Goal: Task Accomplishment & Management: Manage account settings

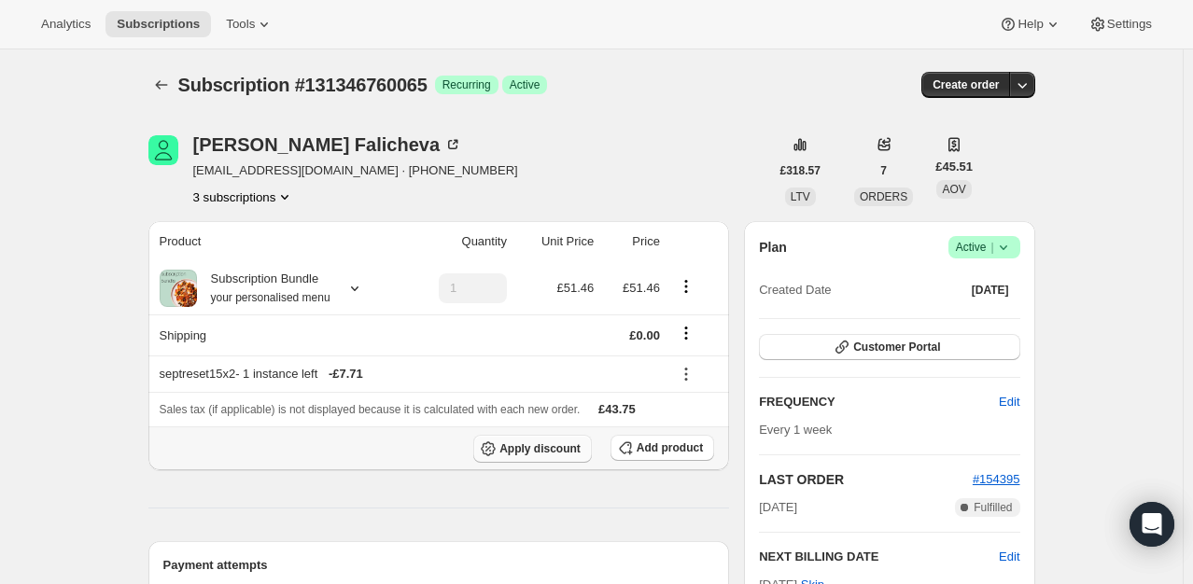
click at [537, 454] on span "Apply discount" at bounding box center [539, 449] width 81 height 15
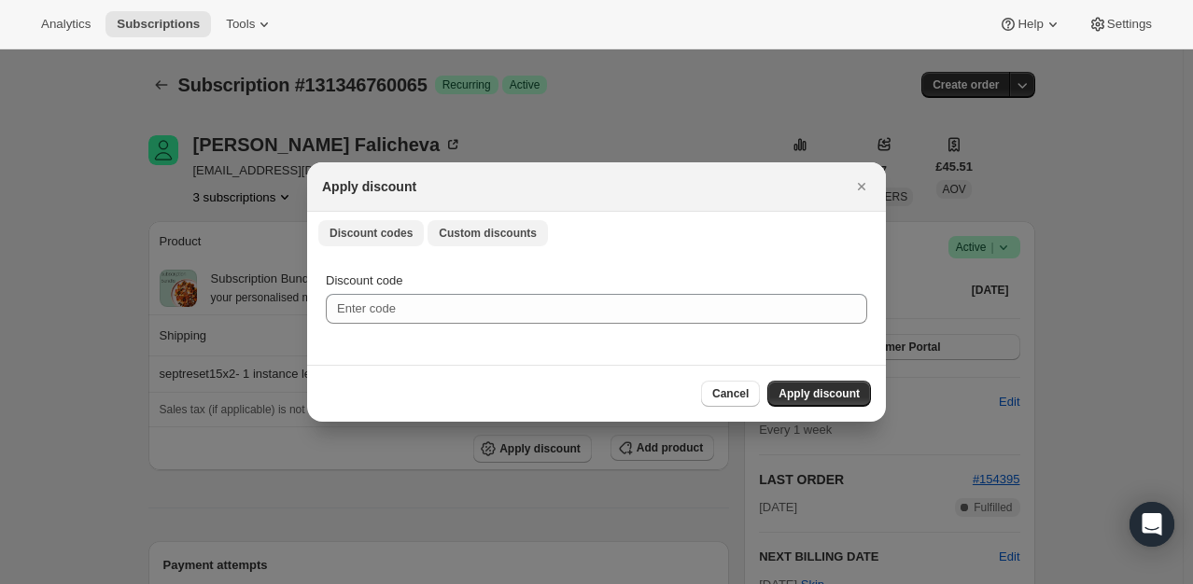
click at [466, 222] on button "Custom discounts" at bounding box center [488, 233] width 120 height 26
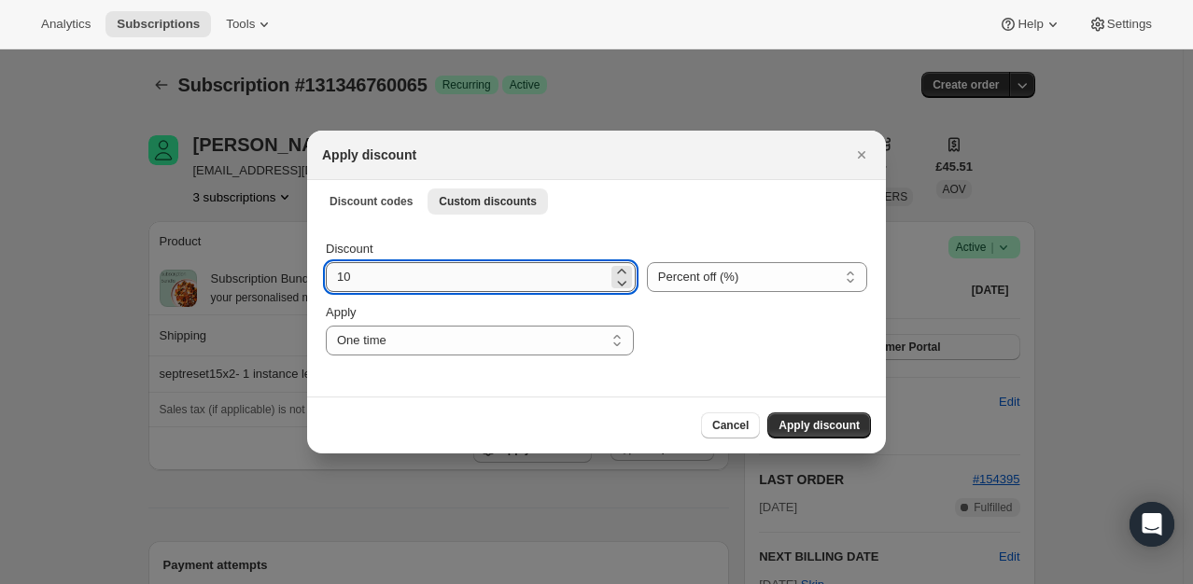
click at [418, 289] on input "10" at bounding box center [467, 277] width 282 height 30
type input "100"
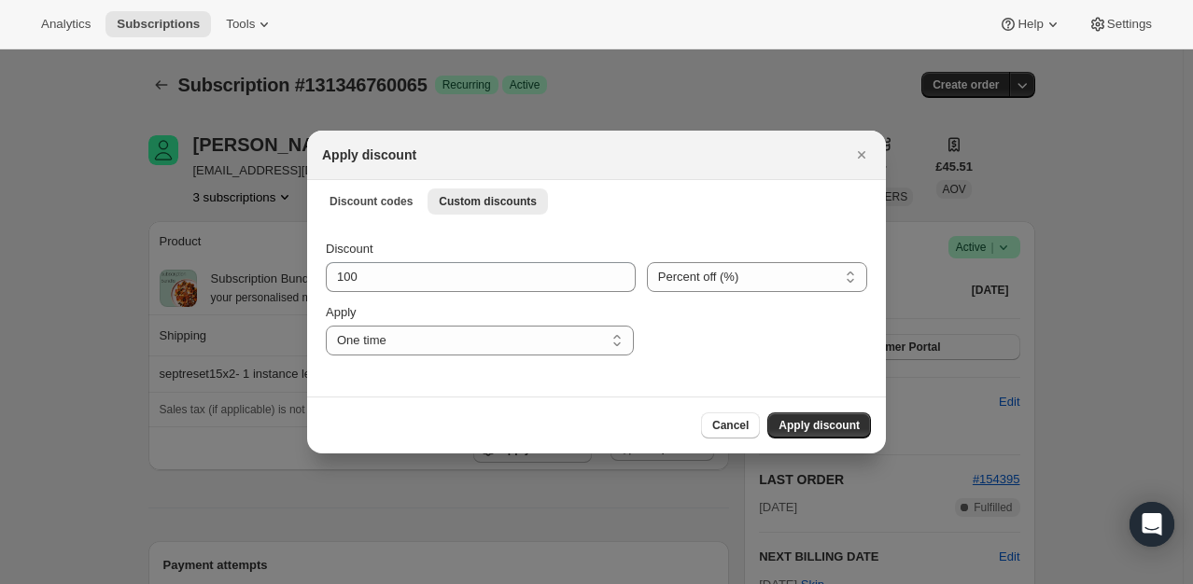
click at [846, 442] on div "Cancel Apply discount" at bounding box center [596, 425] width 579 height 57
click at [844, 429] on span "Apply discount" at bounding box center [819, 425] width 81 height 15
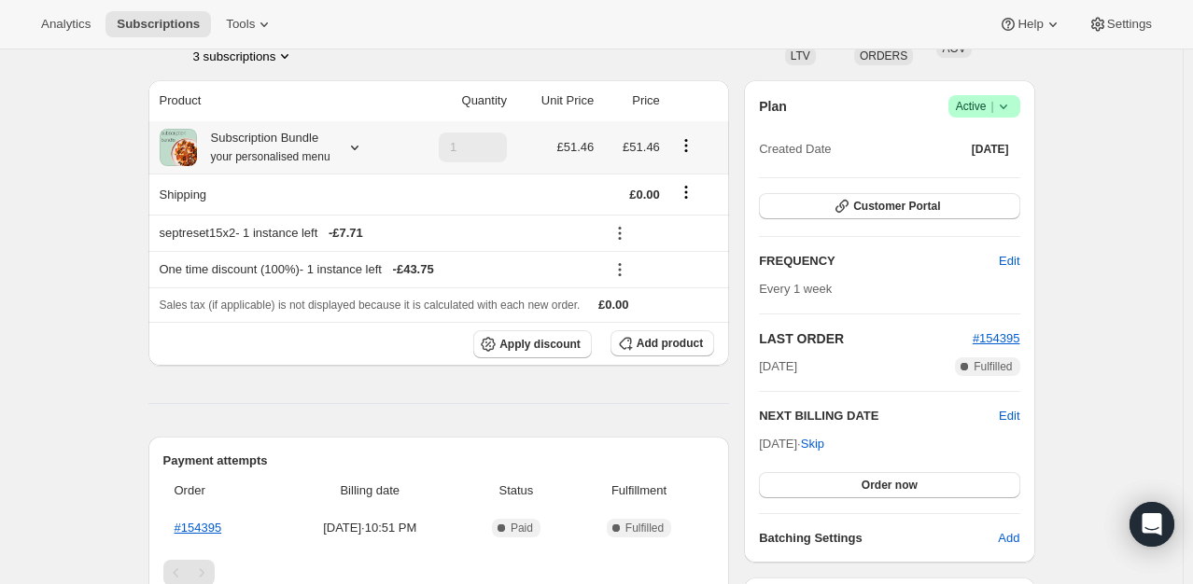
scroll to position [187, 0]
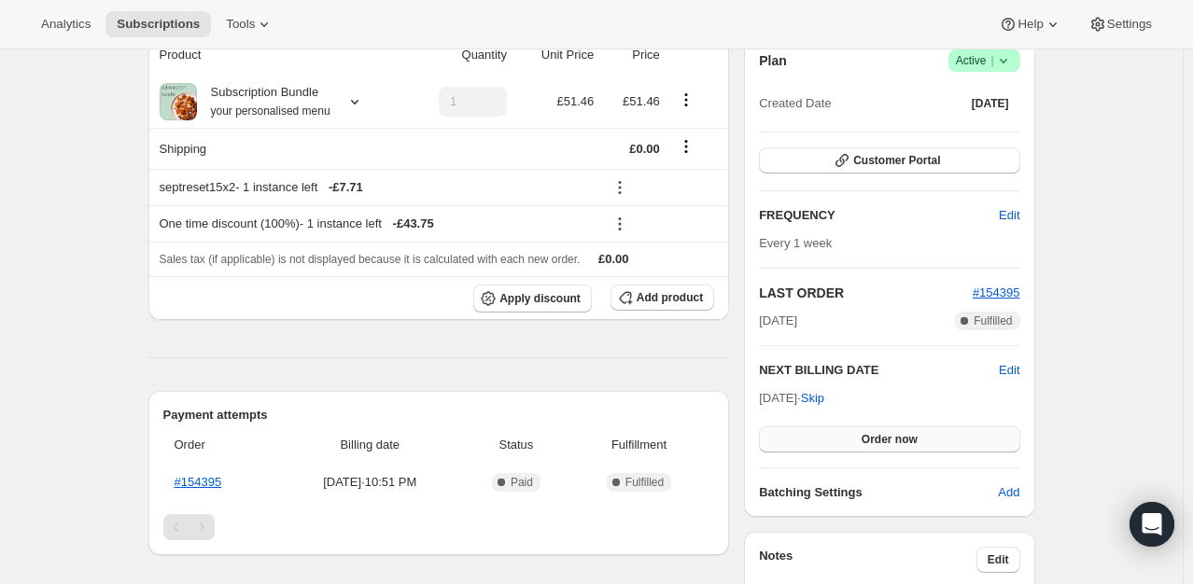
click at [899, 443] on span "Order now" at bounding box center [890, 439] width 56 height 15
click at [899, 443] on span "Click to confirm" at bounding box center [889, 439] width 85 height 15
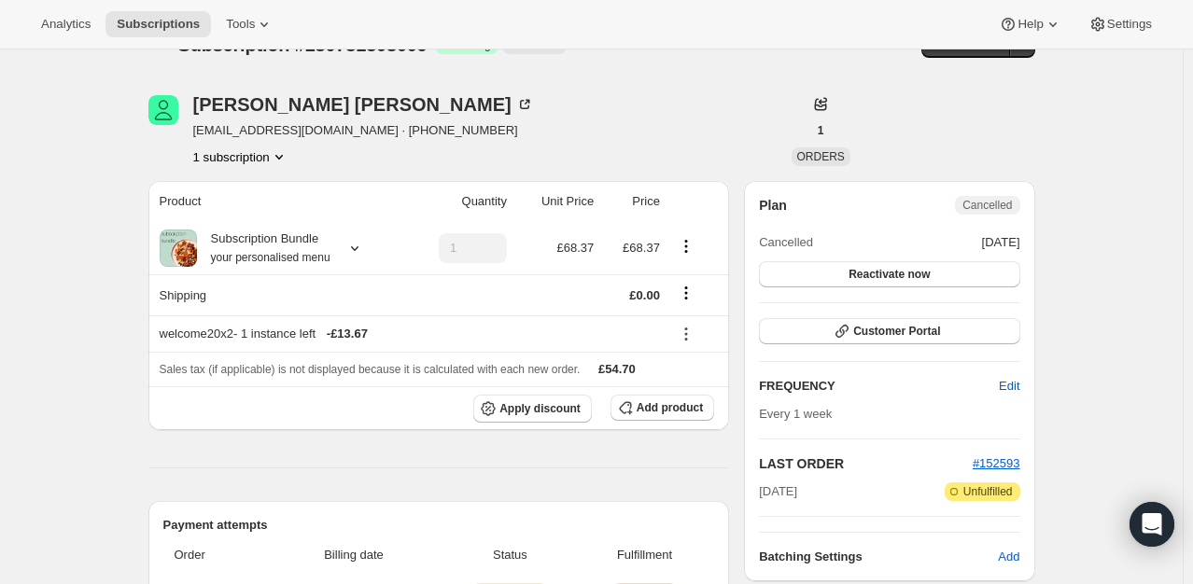
scroll to position [93, 0]
